Goal: Transaction & Acquisition: Purchase product/service

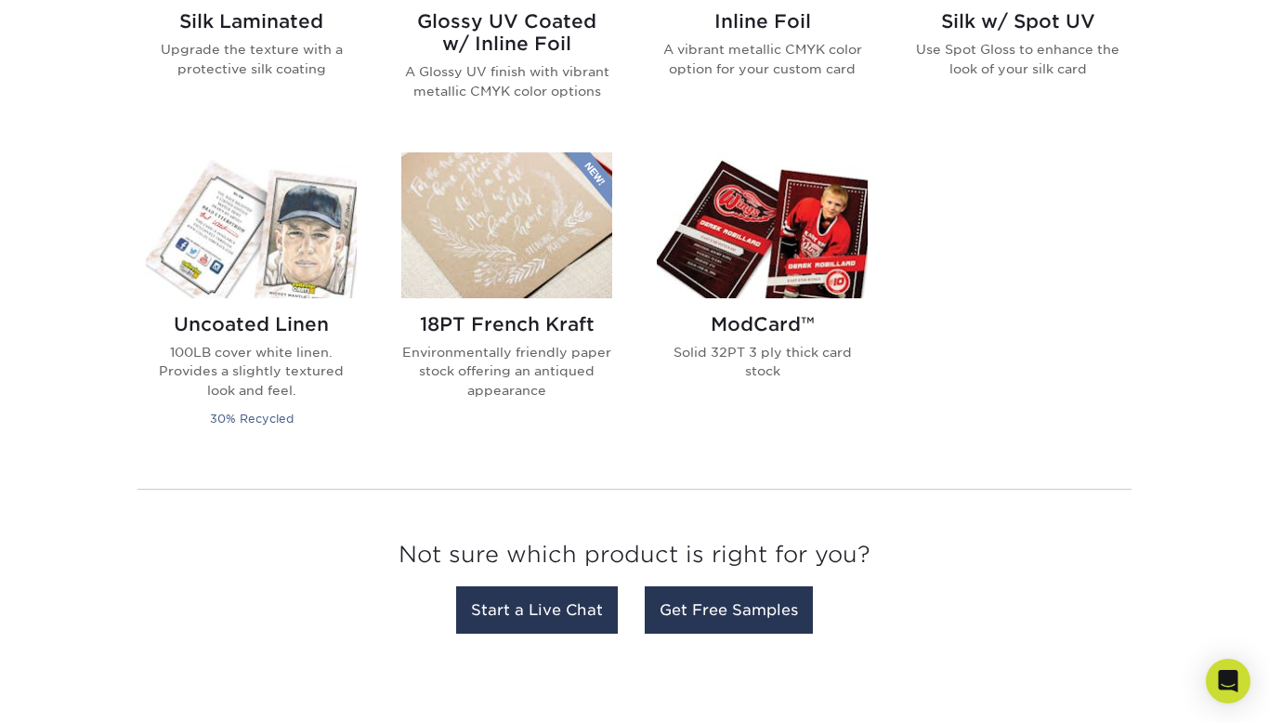
scroll to position [1390, 0]
click at [820, 184] on img at bounding box center [762, 224] width 211 height 146
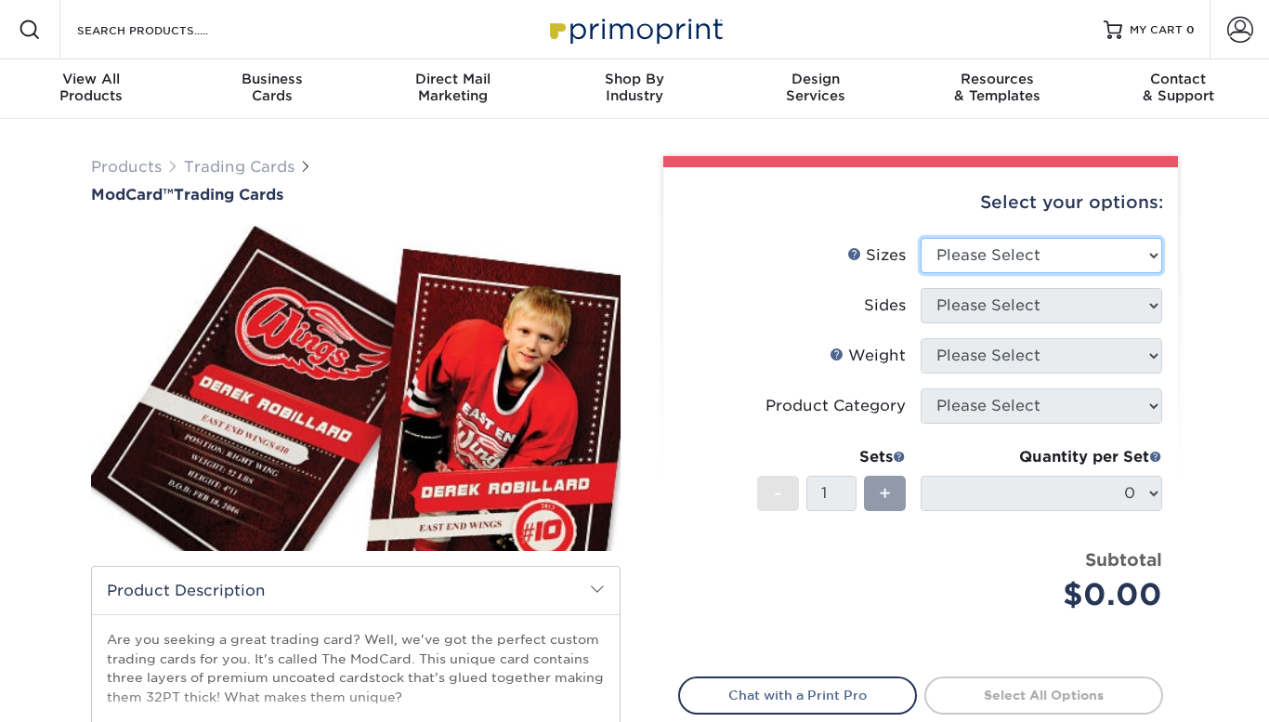
click at [1042, 253] on select "Please Select 2.5" x 3.5"" at bounding box center [1042, 255] width 242 height 35
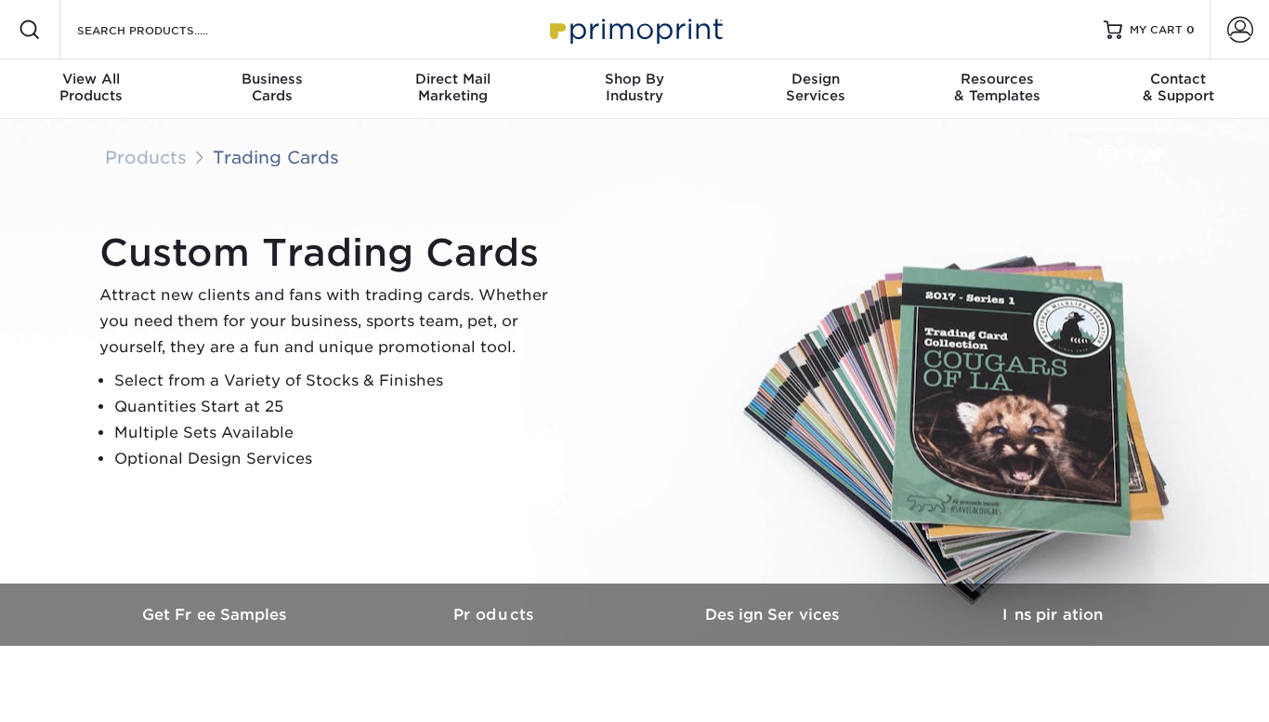
click at [323, 387] on li "Select from a Variety of Stocks & Finishes" at bounding box center [339, 381] width 450 height 26
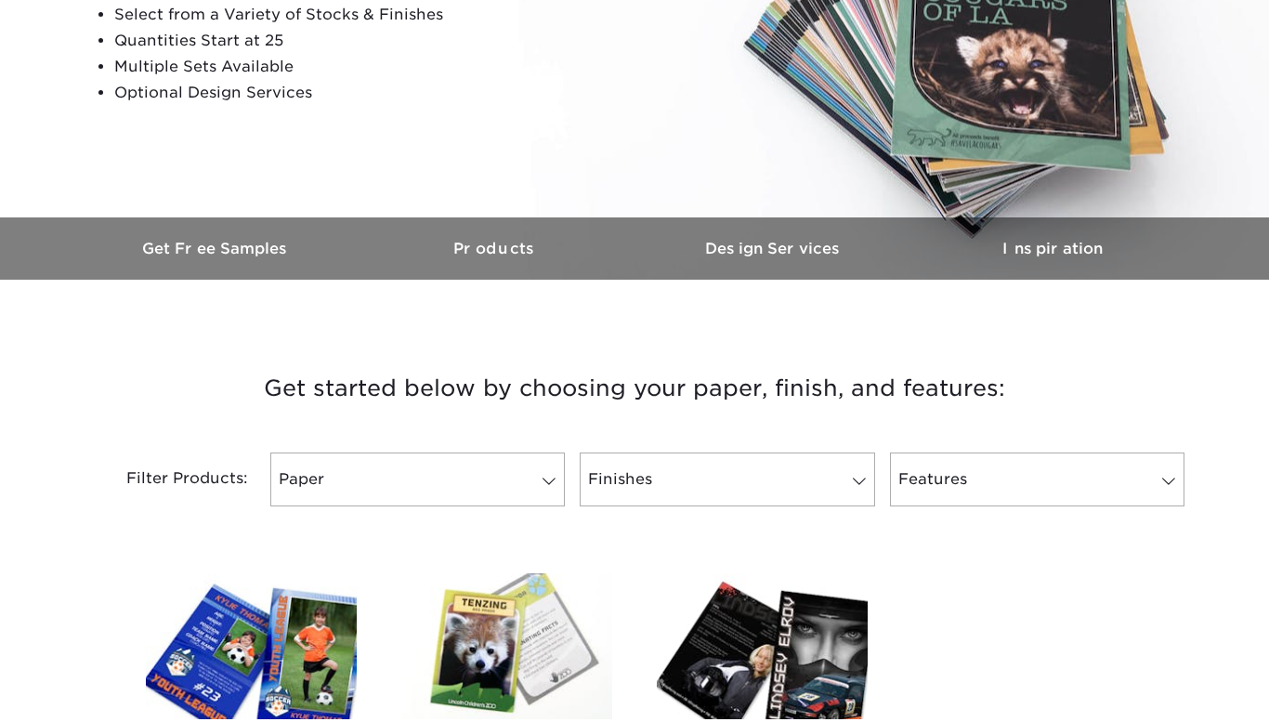
scroll to position [411, 0]
